Goal: Transaction & Acquisition: Download file/media

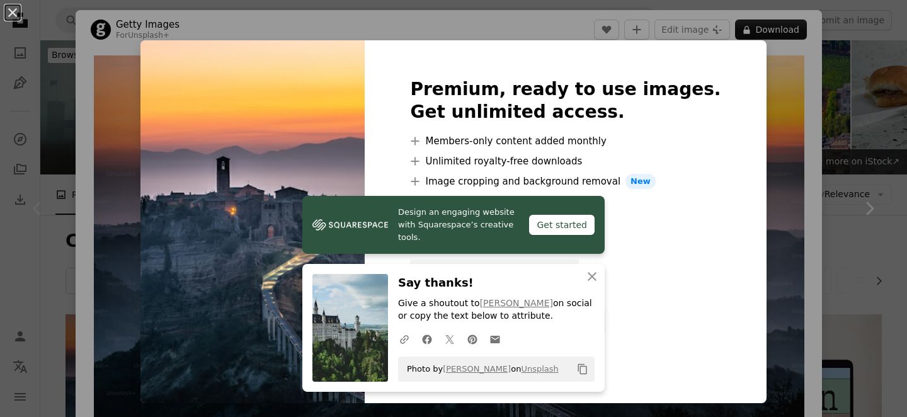
scroll to position [203, 0]
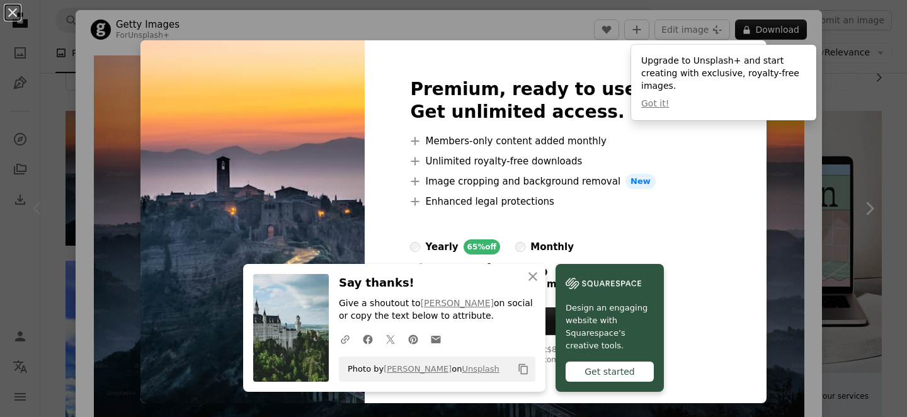
click at [745, 242] on div "An X shape Premium, ready to use images. Get unlimited access. A plus sign Memb…" at bounding box center [453, 208] width 907 height 417
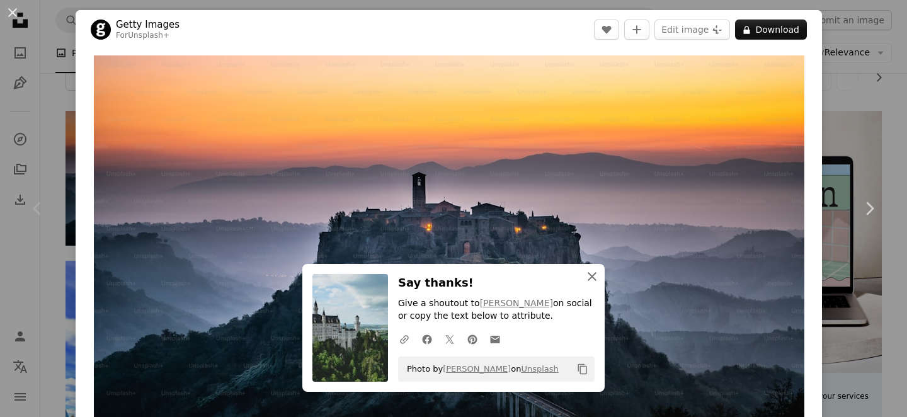
click at [593, 277] on icon "button" at bounding box center [592, 276] width 9 height 9
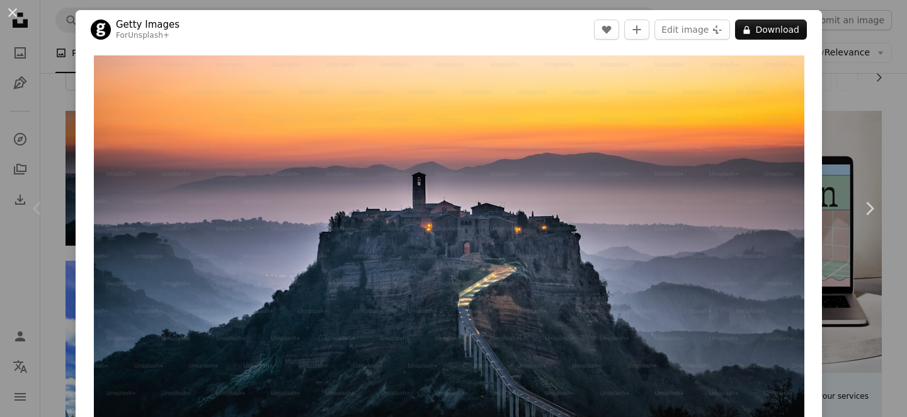
click at [885, 99] on div "An X shape Chevron left Chevron right Getty Images For Unsplash+ A heart A plus…" at bounding box center [453, 208] width 907 height 417
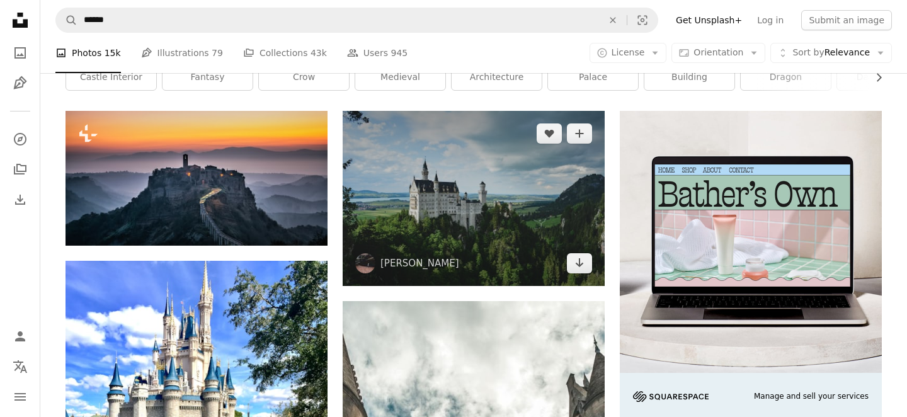
click at [502, 181] on img at bounding box center [474, 198] width 262 height 175
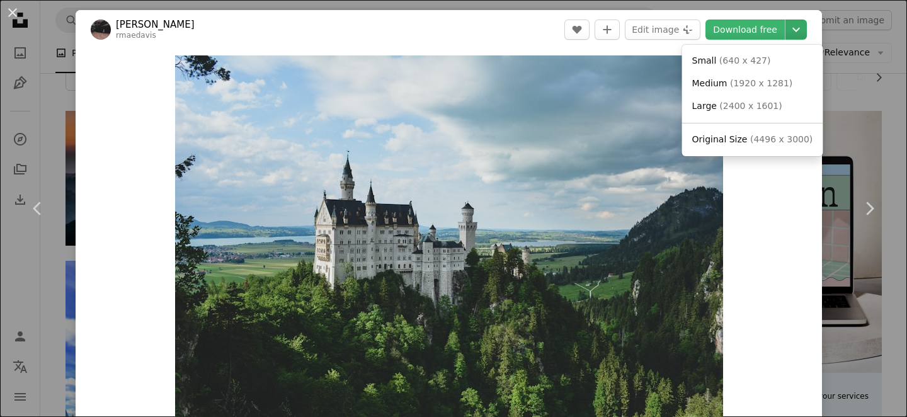
click at [805, 29] on icon "Chevron down" at bounding box center [796, 29] width 20 height 15
click at [742, 61] on span "( 640 x 427 )" at bounding box center [745, 60] width 52 height 10
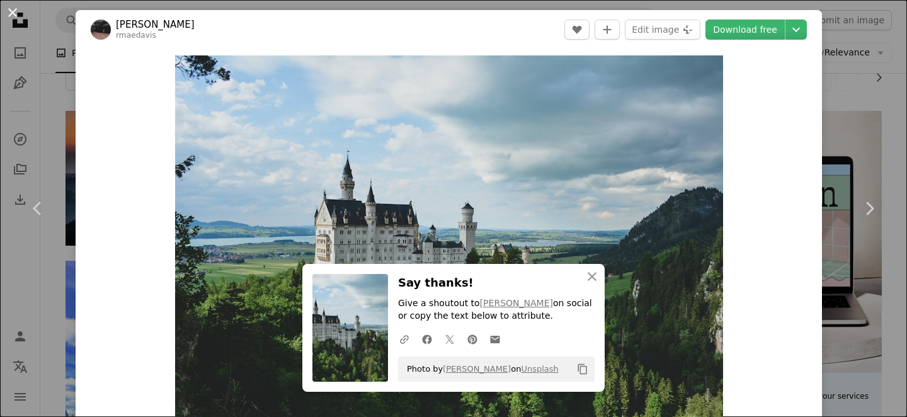
click at [11, 8] on button "An X shape" at bounding box center [12, 12] width 15 height 15
